Goal: Find specific page/section: Find specific page/section

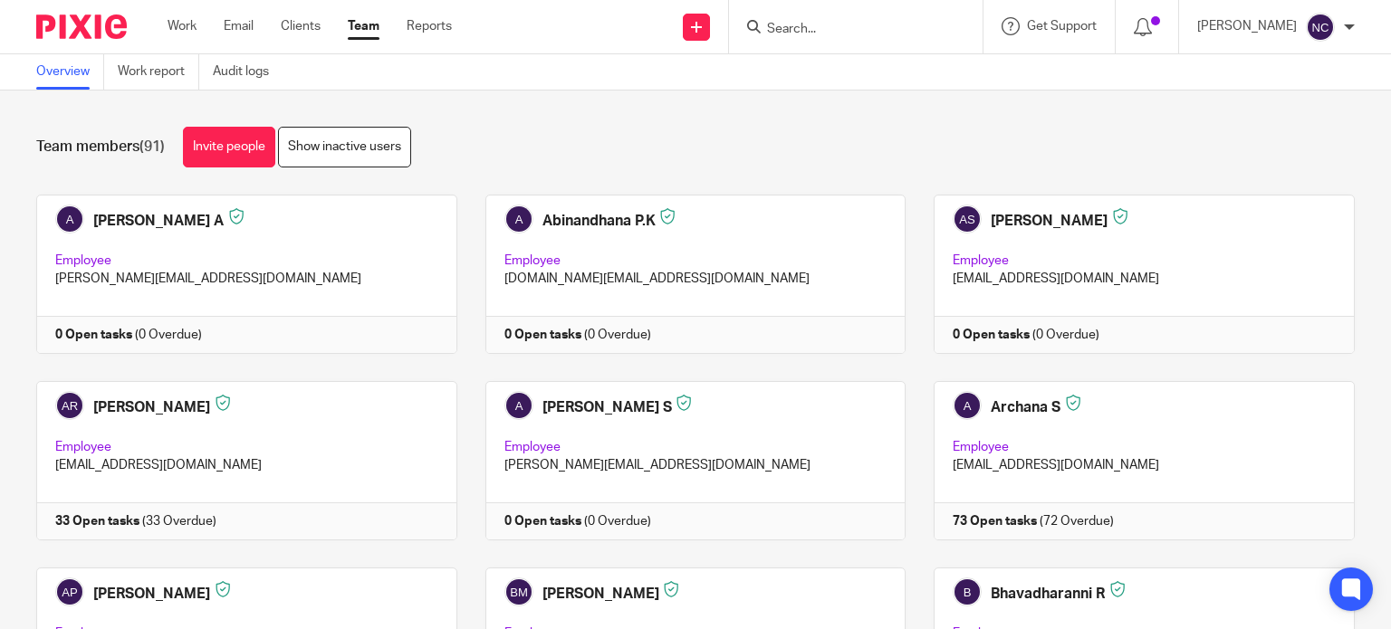
click at [772, 27] on input "Search" at bounding box center [846, 30] width 163 height 16
paste input "[EMAIL_ADDRESS]"
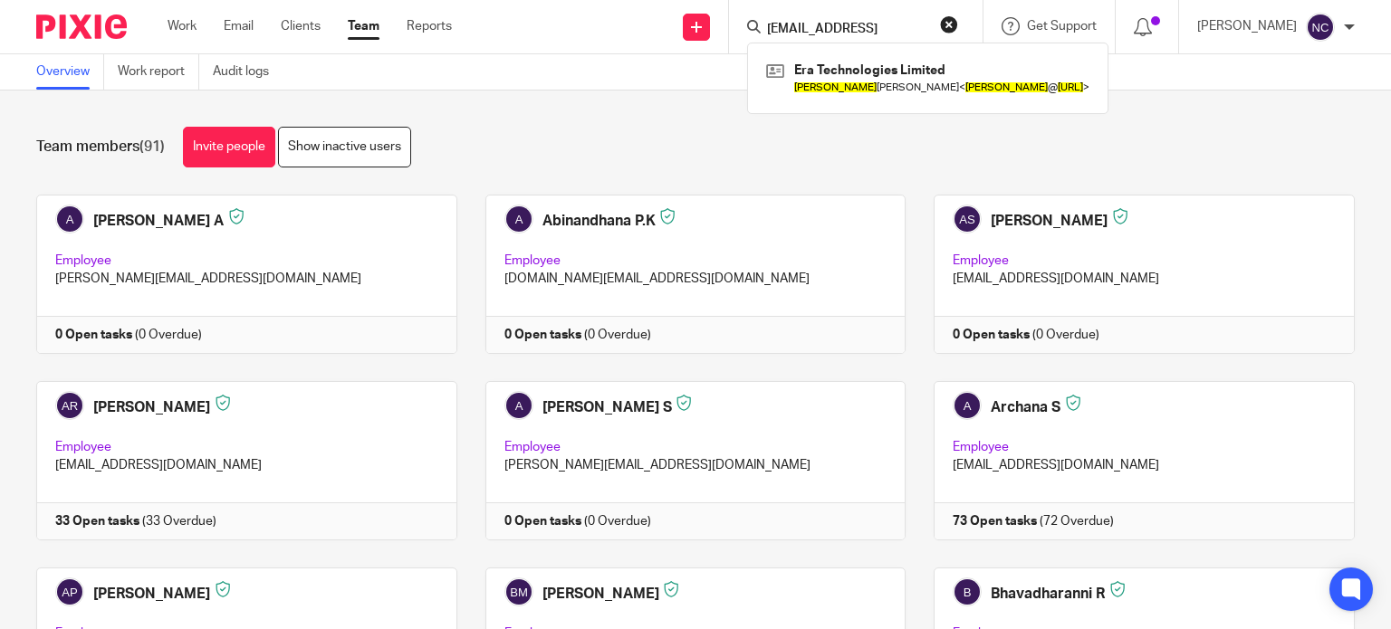
paste input "areg@cardamon"
type input "[EMAIL_ADDRESS]"
click at [867, 71] on link at bounding box center [874, 78] width 225 height 42
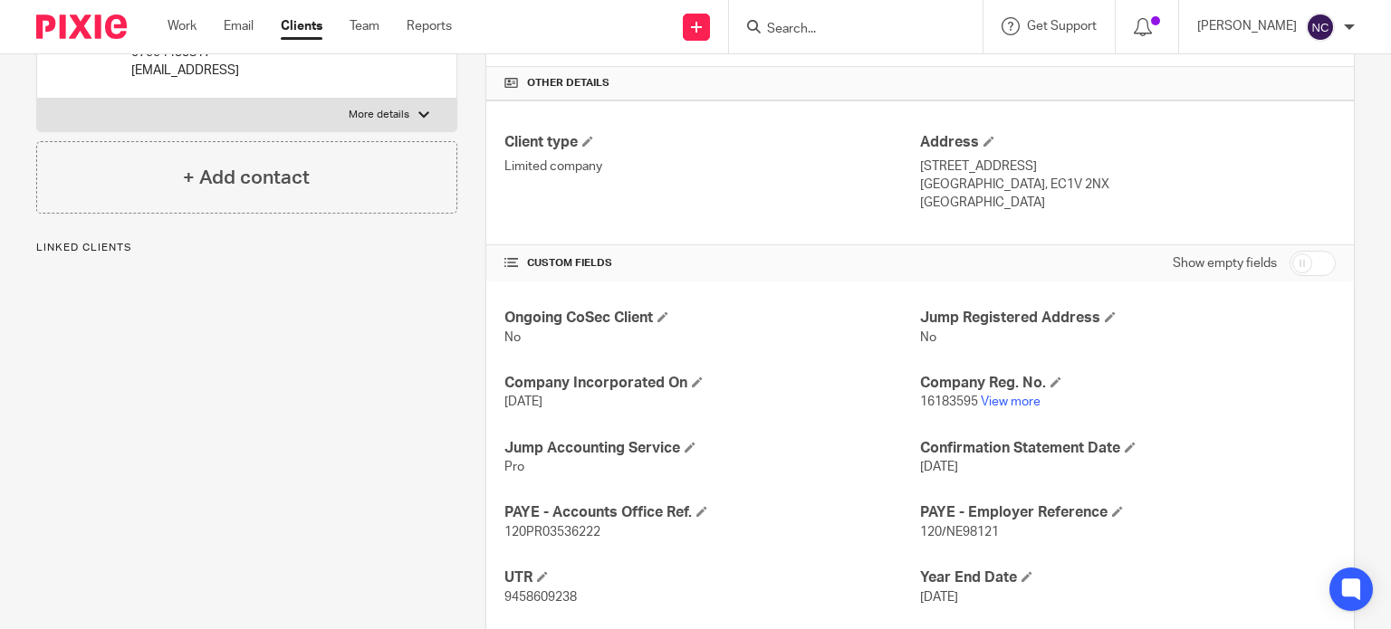
scroll to position [420, 0]
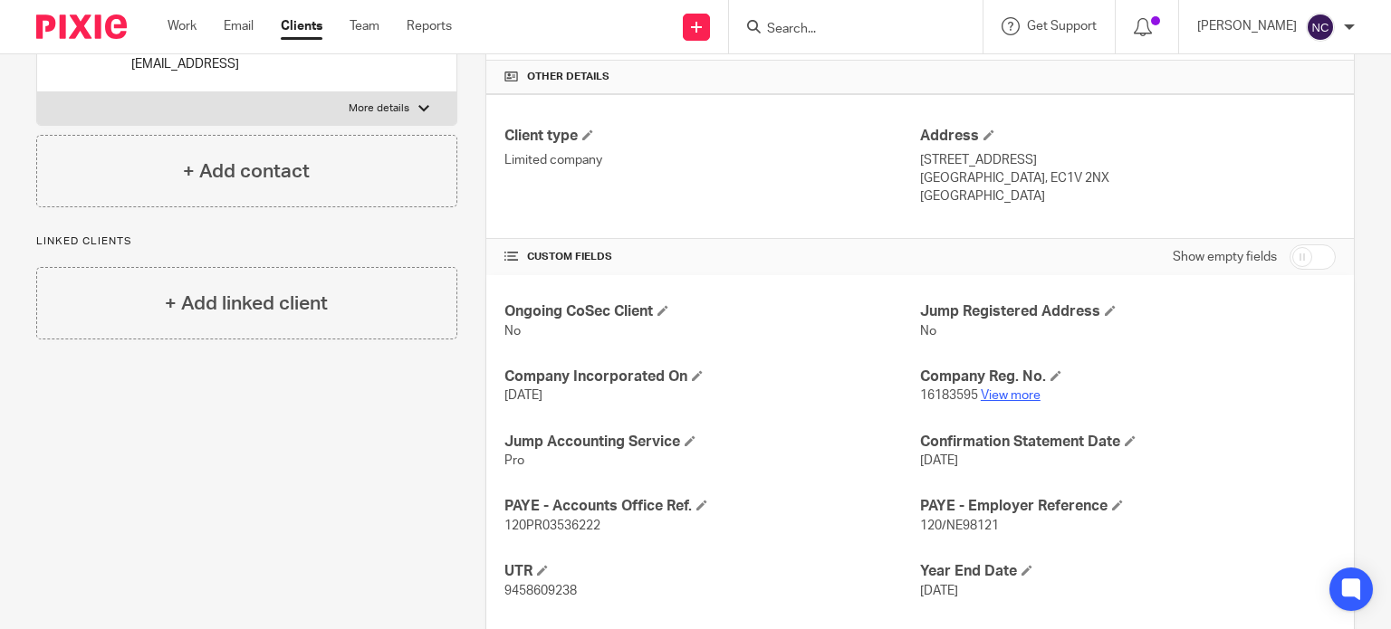
click at [981, 392] on link "View more" at bounding box center [1011, 395] width 60 height 13
click at [782, 33] on input "Search" at bounding box center [846, 30] width 163 height 16
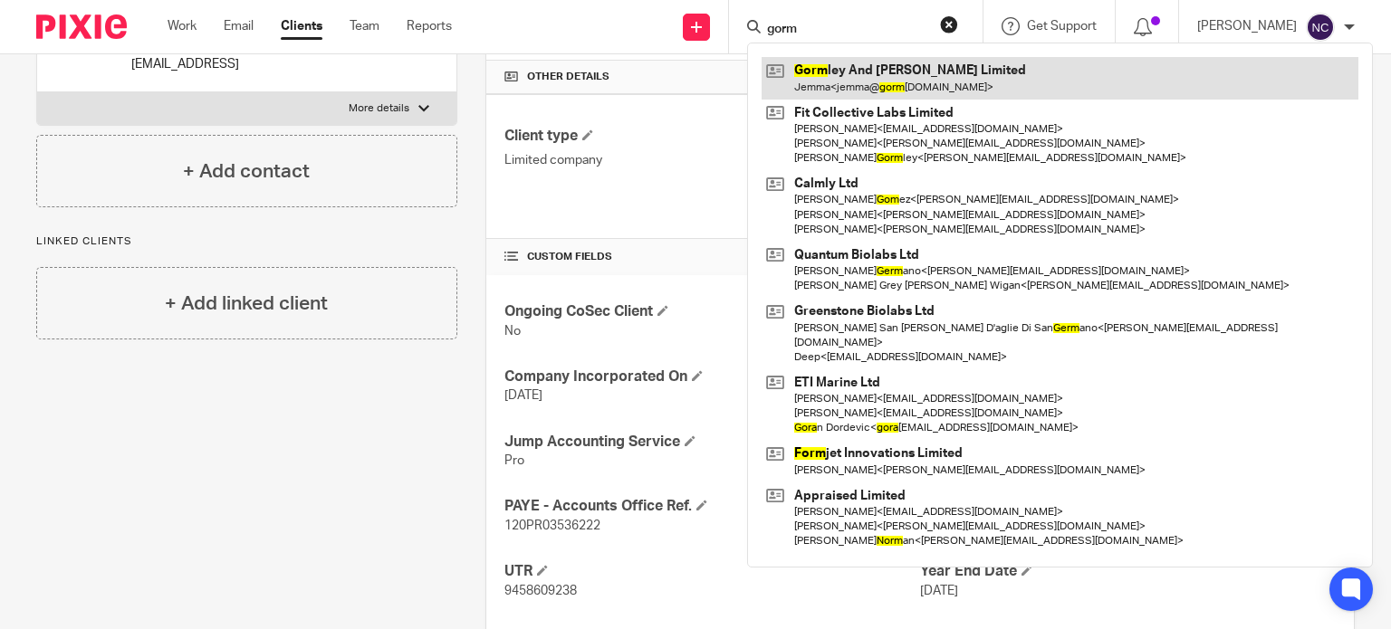
type input "gorm"
click at [844, 87] on link at bounding box center [1060, 78] width 597 height 42
